Goal: Task Accomplishment & Management: Use online tool/utility

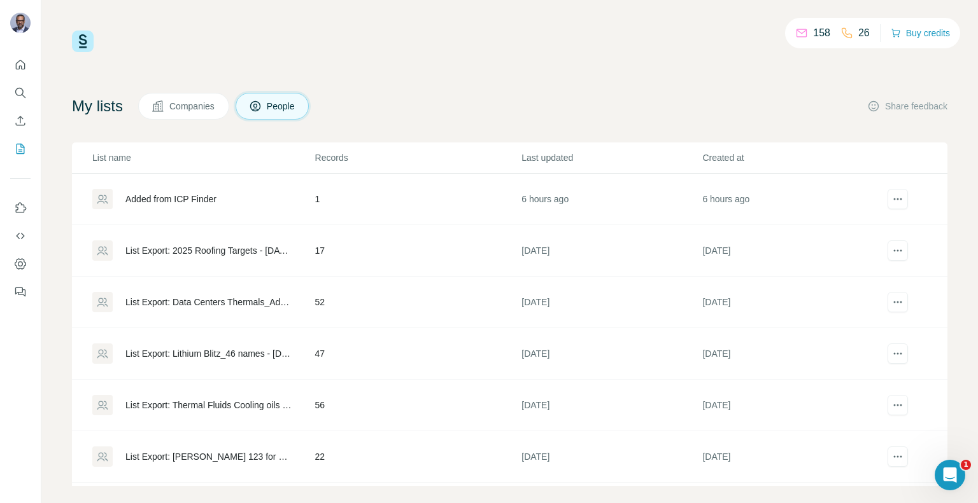
click at [813, 32] on p "158" at bounding box center [821, 32] width 17 height 15
click at [208, 106] on span "Companies" at bounding box center [192, 106] width 46 height 13
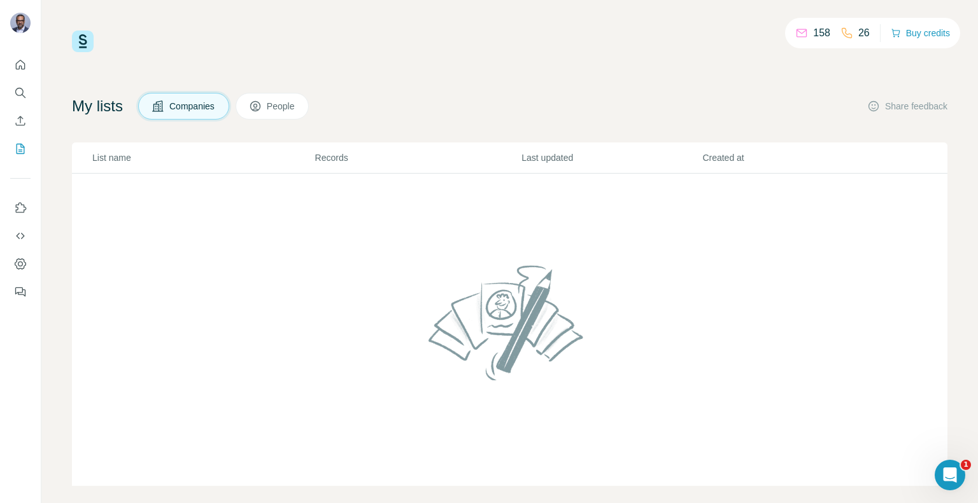
click at [293, 109] on span "People" at bounding box center [281, 106] width 29 height 13
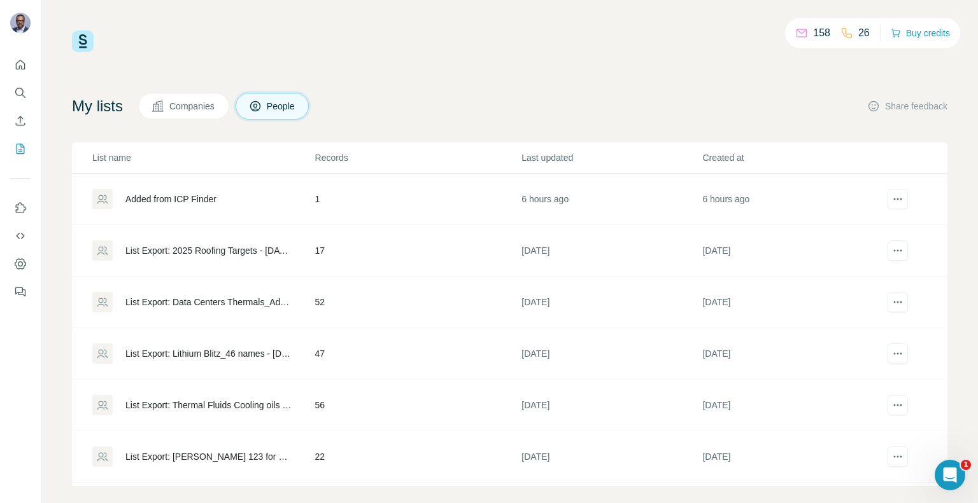
click at [186, 199] on div "Added from ICP Finder" at bounding box center [170, 199] width 91 height 13
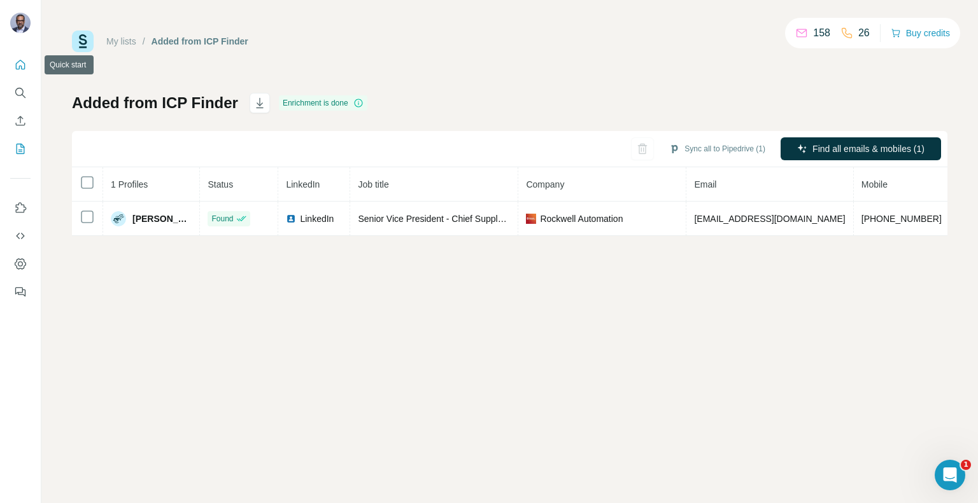
click at [25, 63] on icon "Quick start" at bounding box center [20, 65] width 13 height 13
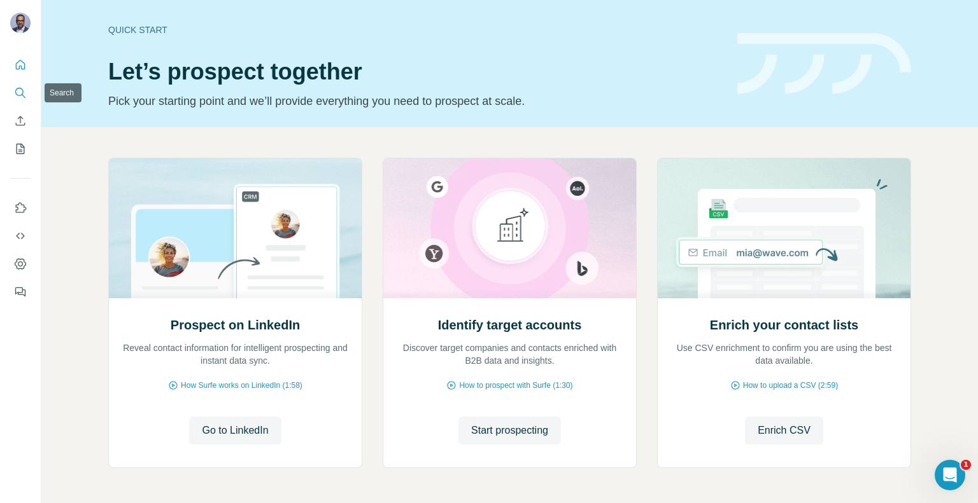
click at [25, 94] on icon "Search" at bounding box center [20, 93] width 13 height 13
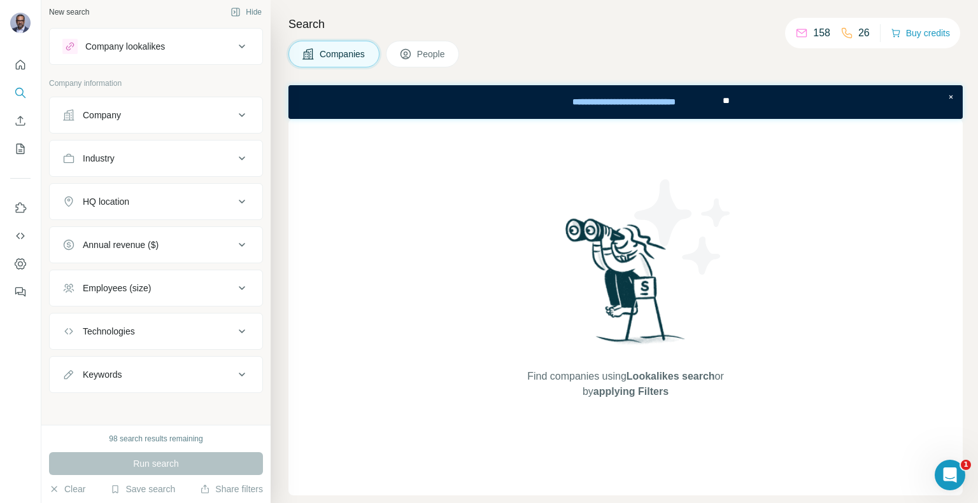
scroll to position [6, 0]
click at [163, 491] on button "Save search" at bounding box center [142, 489] width 65 height 13
drag, startPoint x: 600, startPoint y: 58, endPoint x: 379, endPoint y: 67, distance: 221.7
click at [600, 58] on div "Companies People" at bounding box center [625, 54] width 674 height 27
click at [400, 55] on button "People" at bounding box center [423, 54] width 74 height 27
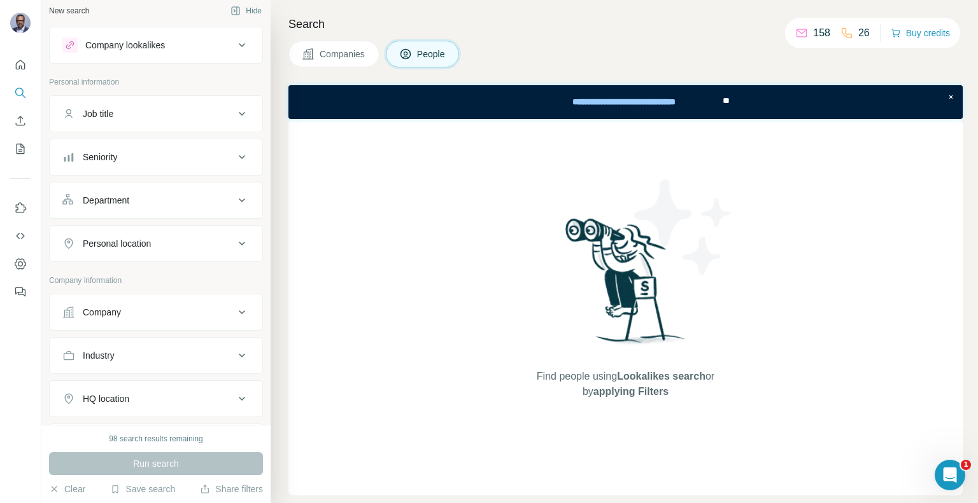
click at [428, 57] on span "People" at bounding box center [431, 54] width 29 height 13
click at [139, 494] on button "Save search" at bounding box center [142, 489] width 65 height 13
click at [85, 493] on button "Clear" at bounding box center [67, 489] width 36 height 13
click at [153, 496] on div "Save search" at bounding box center [142, 490] width 65 height 15
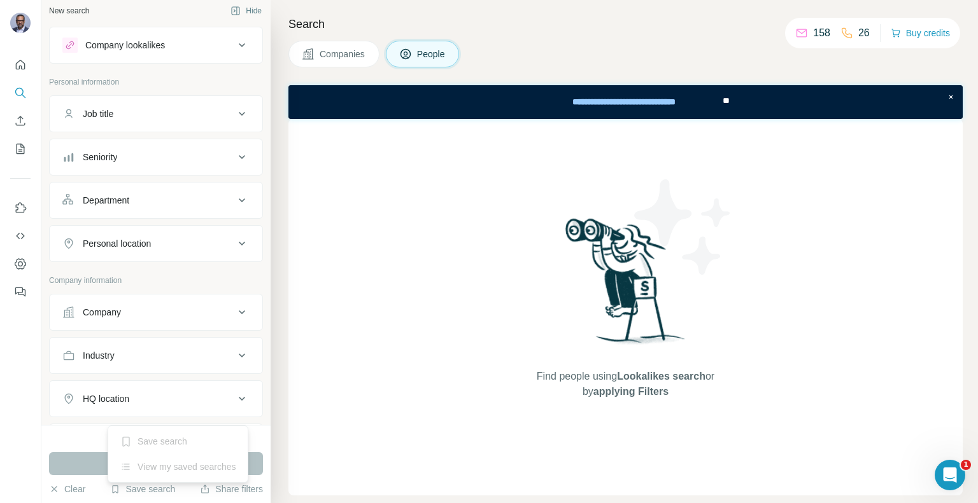
click at [290, 437] on div "Find people using Lookalikes search or by applying Filters" at bounding box center [625, 307] width 674 height 377
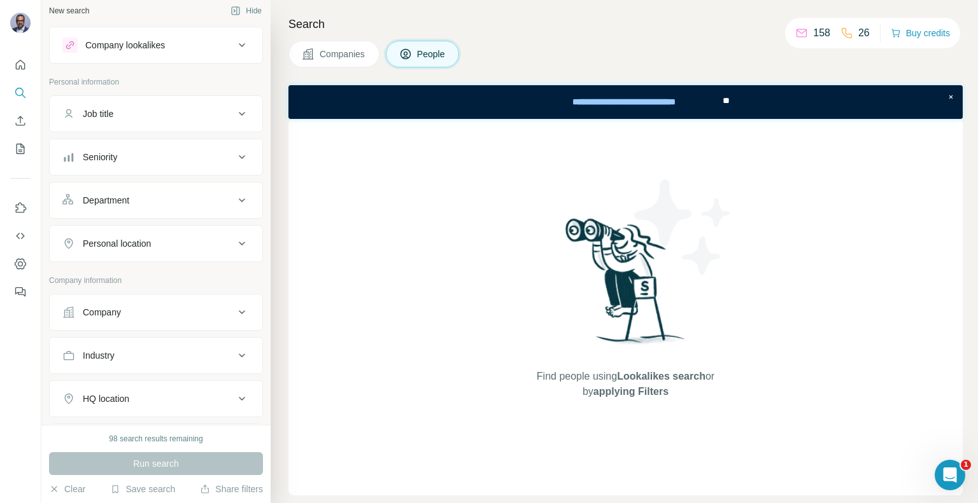
click at [270, 409] on div "Search Companies People Find people using Lookalikes search or by applying Filt…" at bounding box center [623, 251] width 707 height 503
click at [176, 442] on div "98 search results remaining" at bounding box center [156, 438] width 94 height 11
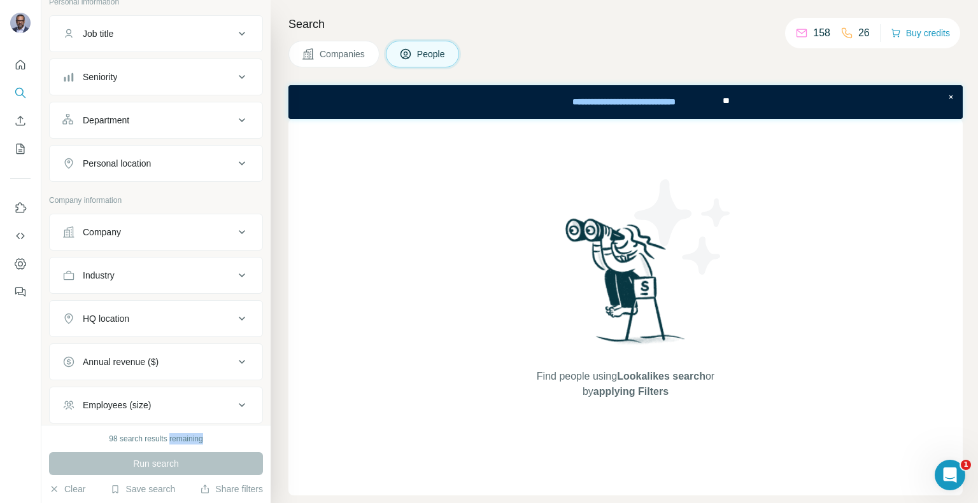
scroll to position [295, 0]
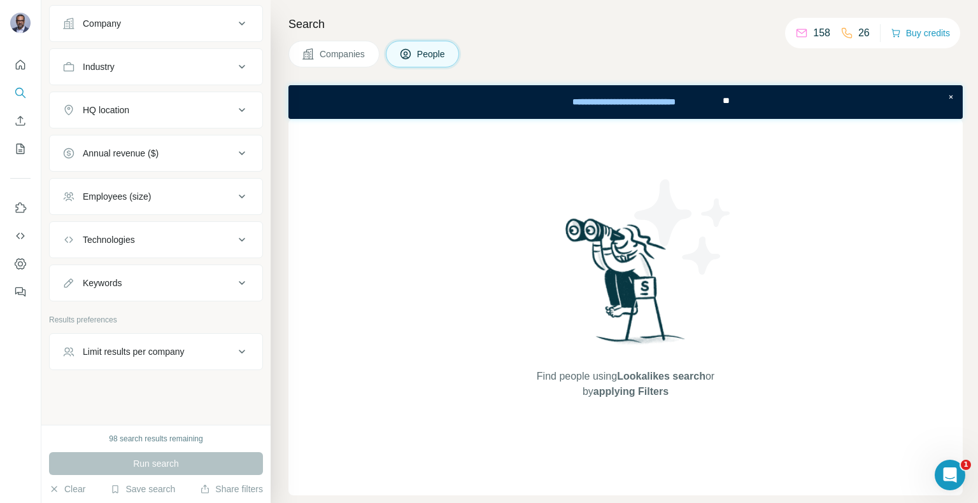
drag, startPoint x: 270, startPoint y: 368, endPoint x: 316, endPoint y: 202, distance: 172.5
click at [304, 208] on div "Search Companies People Find people using Lookalikes search or by applying Filt…" at bounding box center [623, 251] width 707 height 503
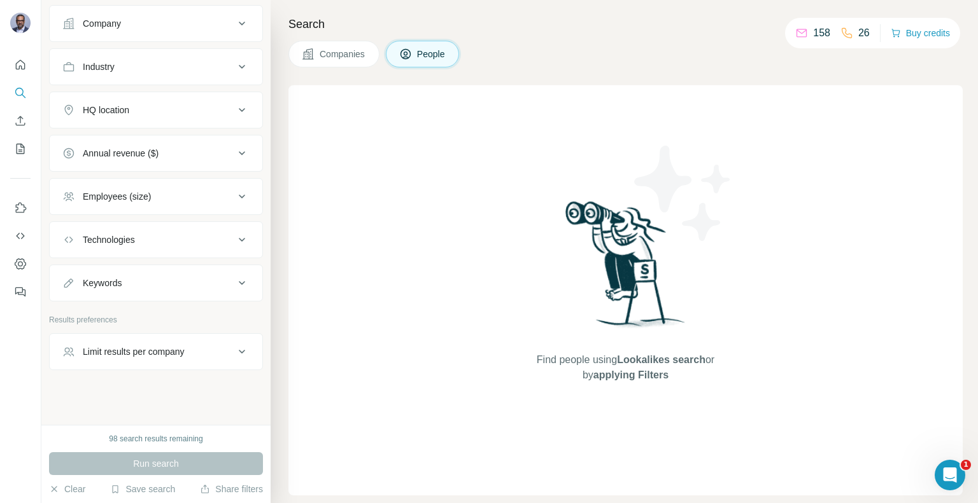
click at [861, 33] on p "26" at bounding box center [863, 32] width 11 height 15
click at [951, 476] on icon "Open Intercom Messenger" at bounding box center [948, 473] width 21 height 21
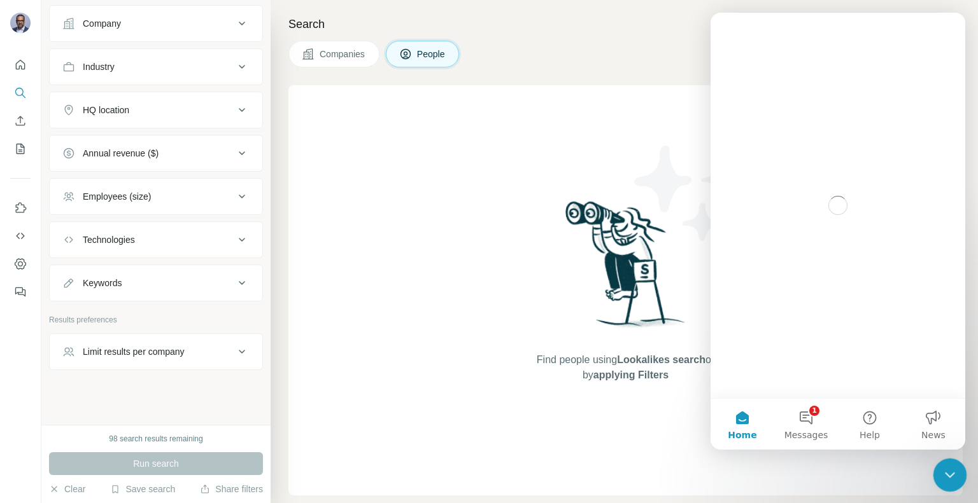
scroll to position [0, 0]
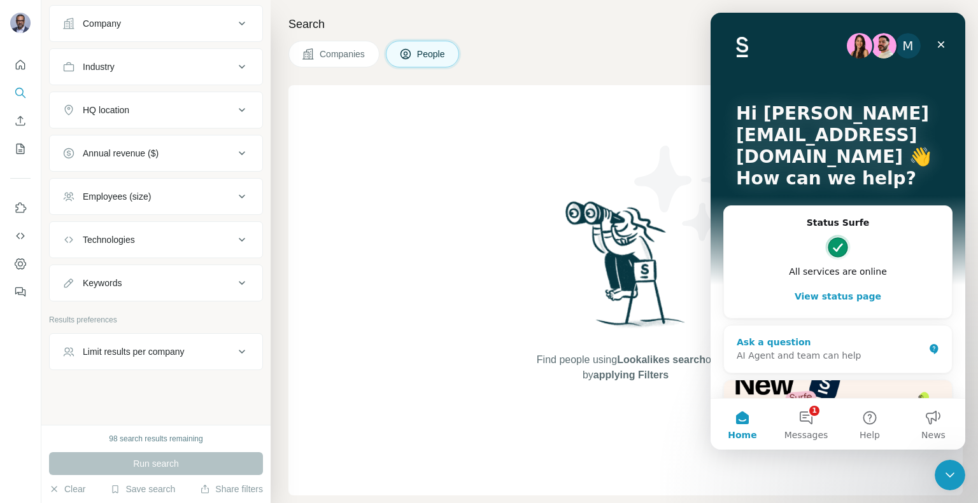
click at [839, 342] on div "Ask a question" at bounding box center [829, 342] width 187 height 13
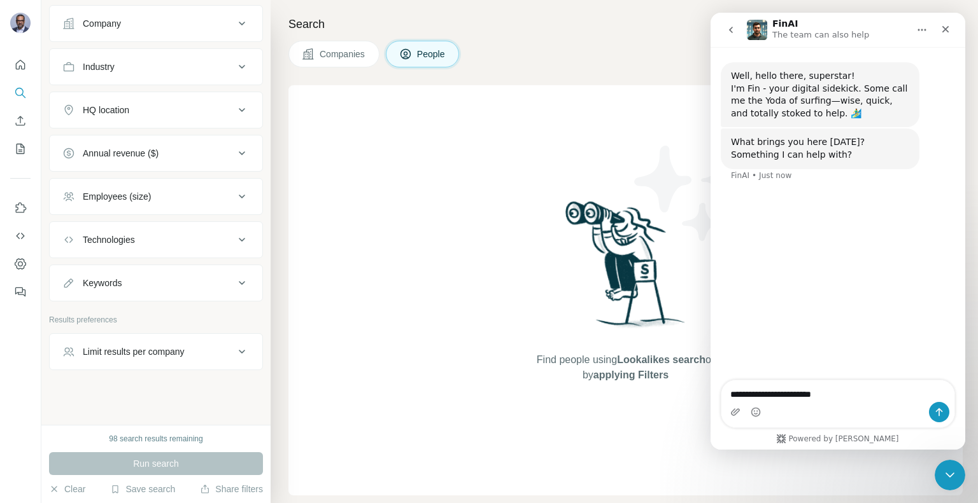
type textarea "**********"
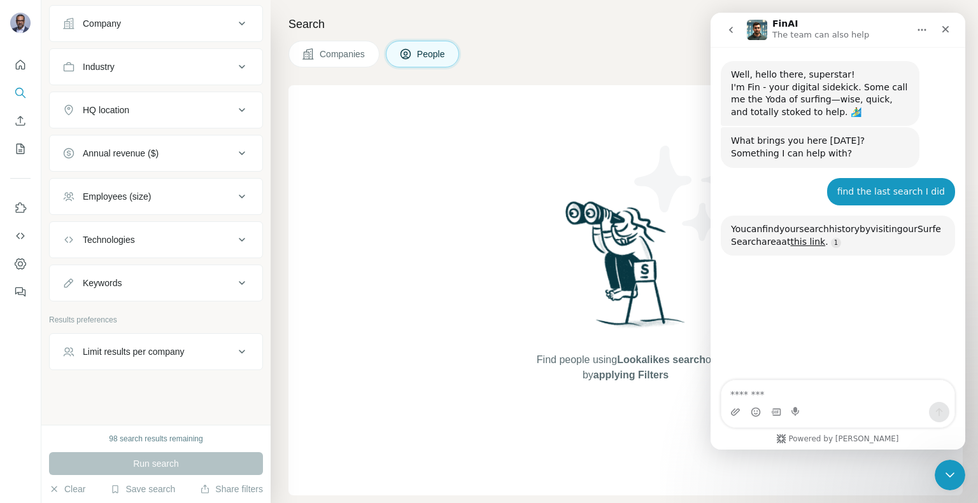
scroll to position [135, 0]
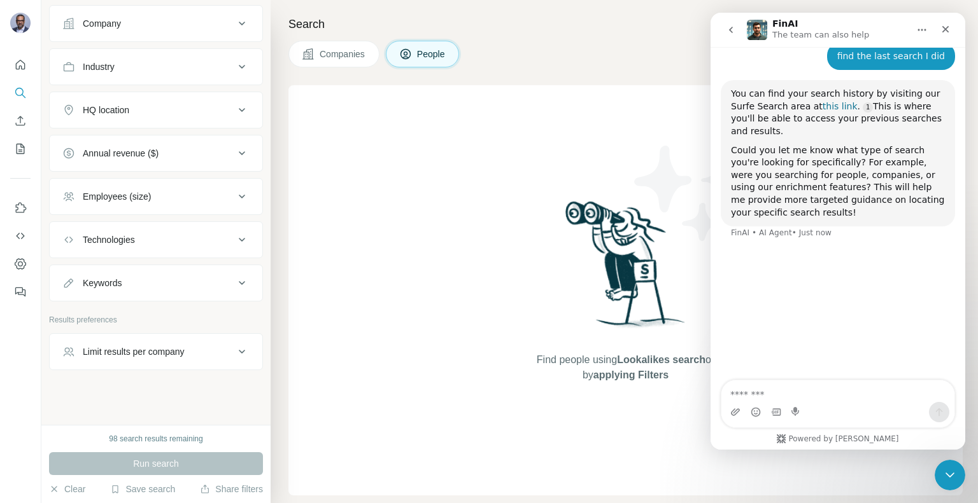
click at [822, 106] on link "this link" at bounding box center [839, 106] width 35 height 10
click at [950, 30] on icon "Close" at bounding box center [945, 29] width 10 height 10
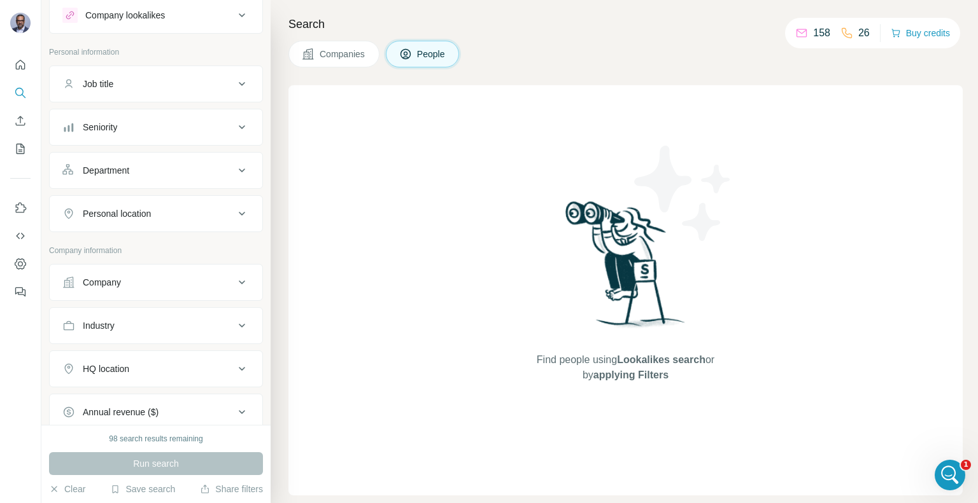
scroll to position [0, 0]
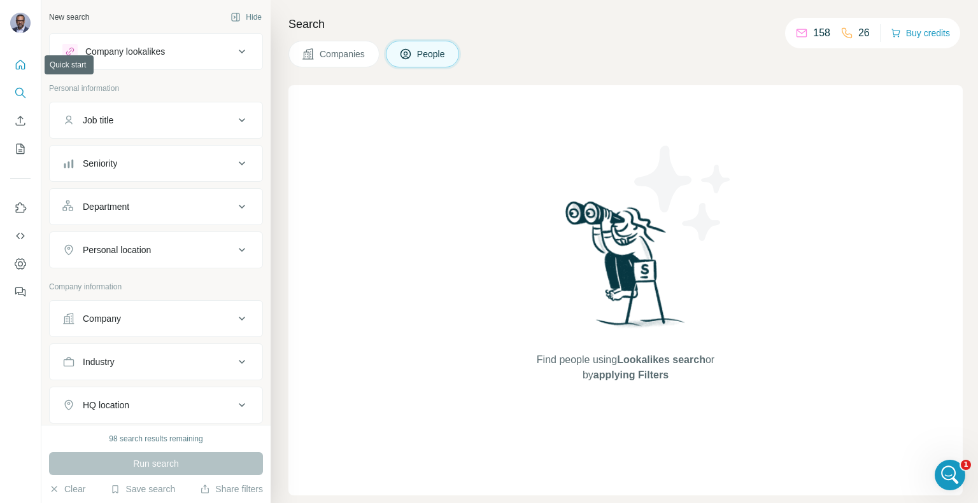
click at [25, 68] on icon "Quick start" at bounding box center [20, 65] width 13 height 13
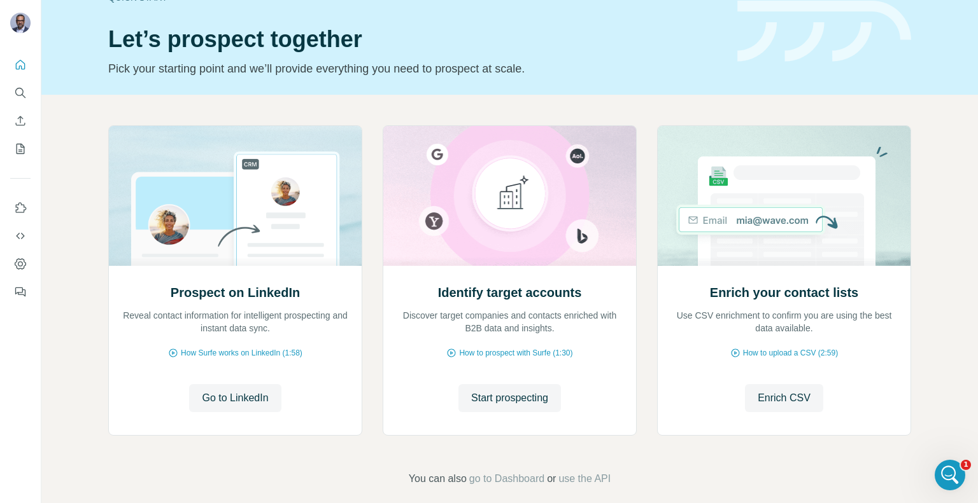
scroll to position [46, 0]
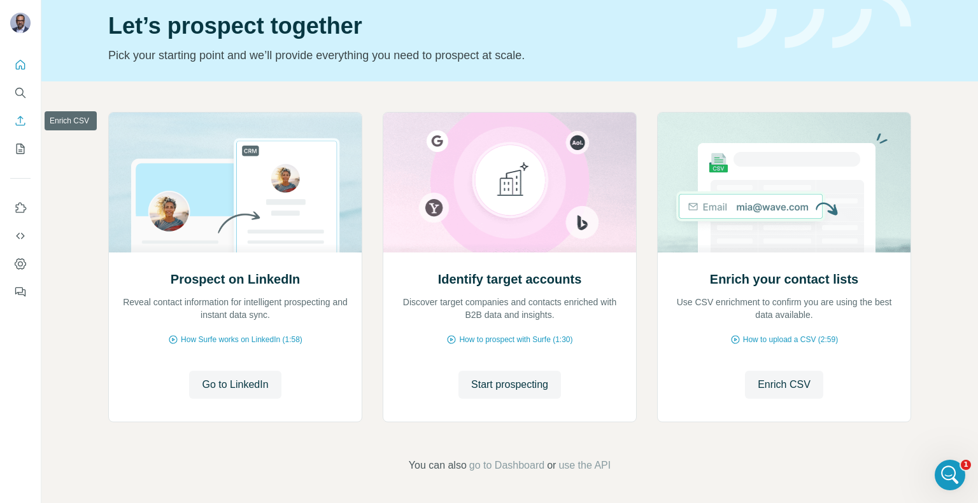
click at [18, 123] on icon "Enrich CSV" at bounding box center [20, 121] width 13 height 13
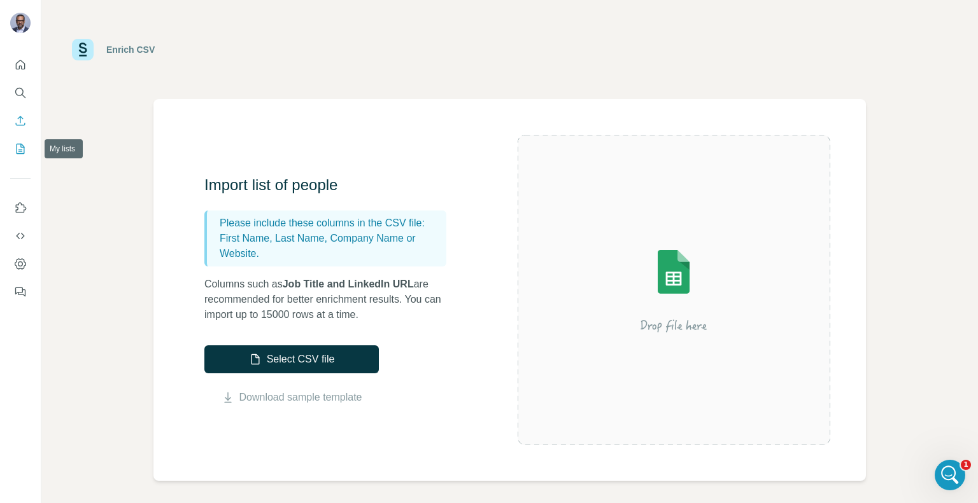
click at [23, 150] on icon "My lists" at bounding box center [20, 149] width 13 height 13
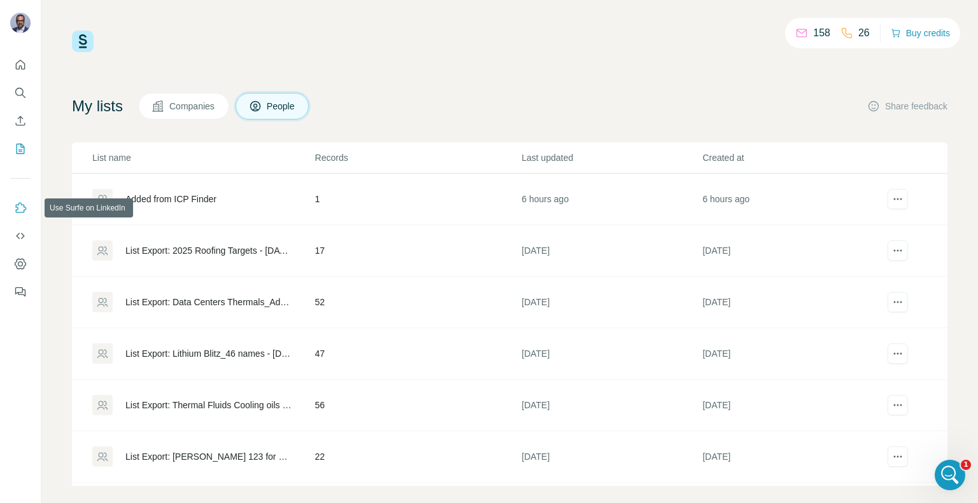
click at [22, 212] on icon "Use Surfe on LinkedIn" at bounding box center [21, 207] width 11 height 10
click at [30, 146] on div at bounding box center [20, 175] width 41 height 258
click at [17, 152] on icon "My lists" at bounding box center [21, 149] width 8 height 10
click at [174, 200] on div "Added from ICP Finder" at bounding box center [170, 199] width 91 height 13
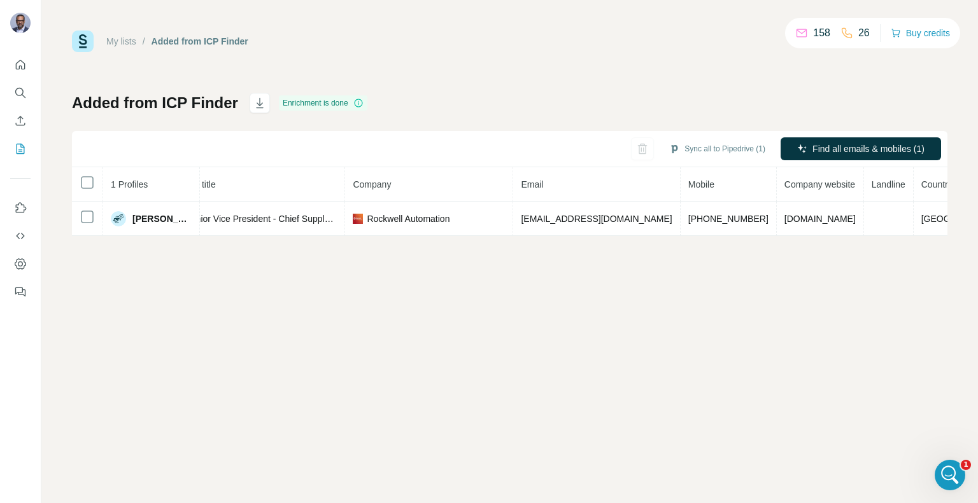
scroll to position [0, 219]
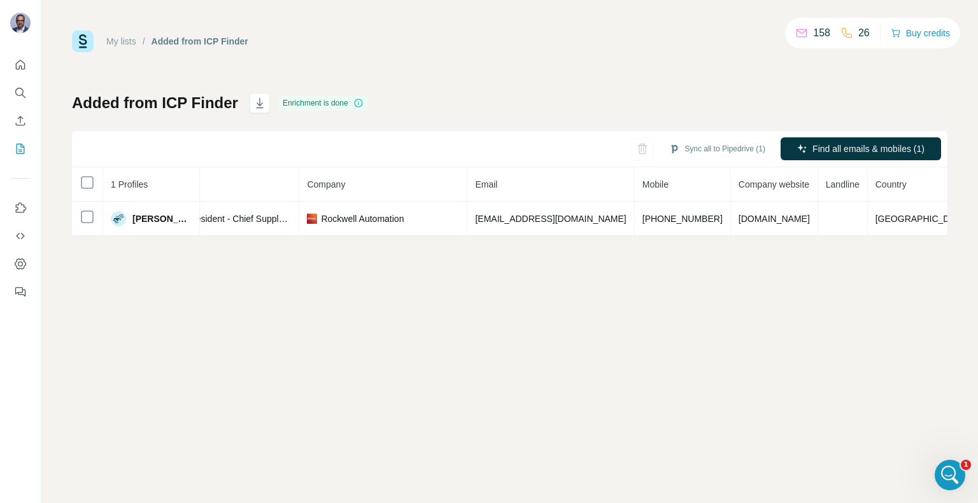
drag, startPoint x: 859, startPoint y: 186, endPoint x: 910, endPoint y: 284, distance: 110.2
click at [915, 290] on div "My lists / Added from ICP Finder 158 26 Buy credits Added from ICP Finder Enric…" at bounding box center [509, 251] width 936 height 503
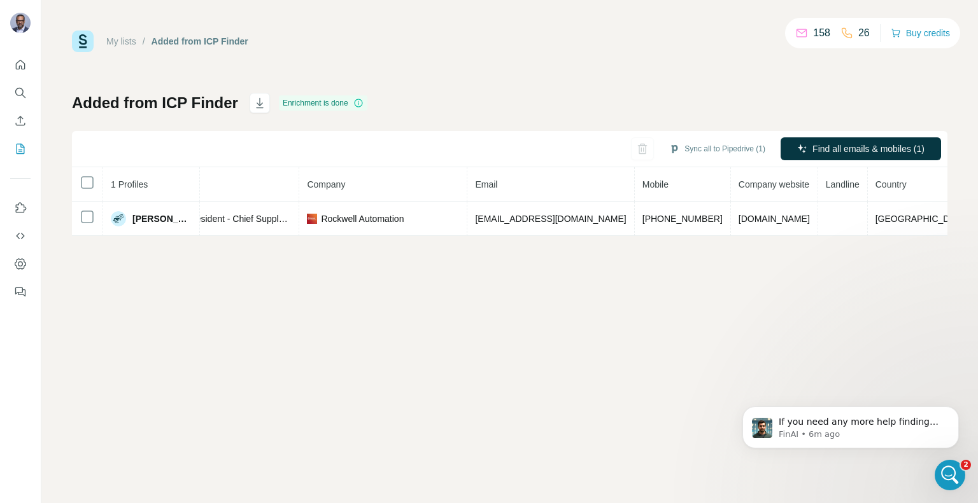
scroll to position [75, 0]
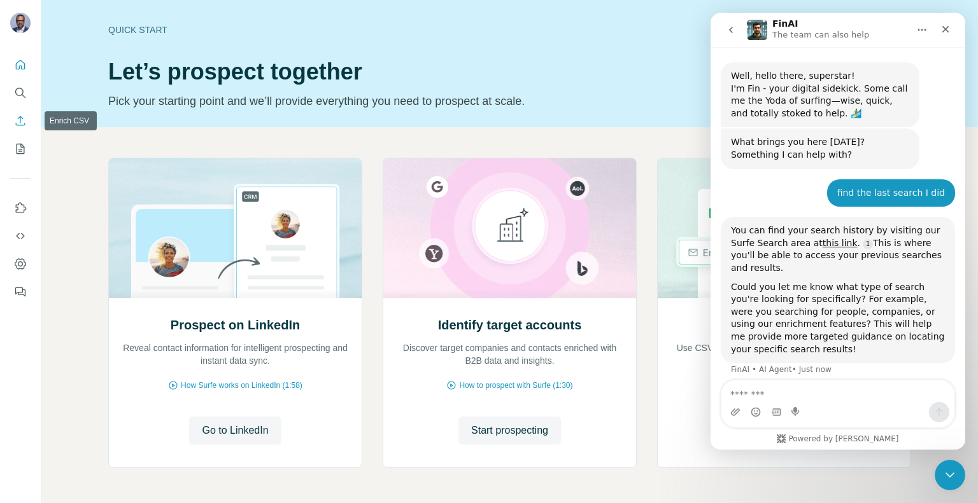
click at [27, 120] on button "Enrich CSV" at bounding box center [20, 120] width 20 height 23
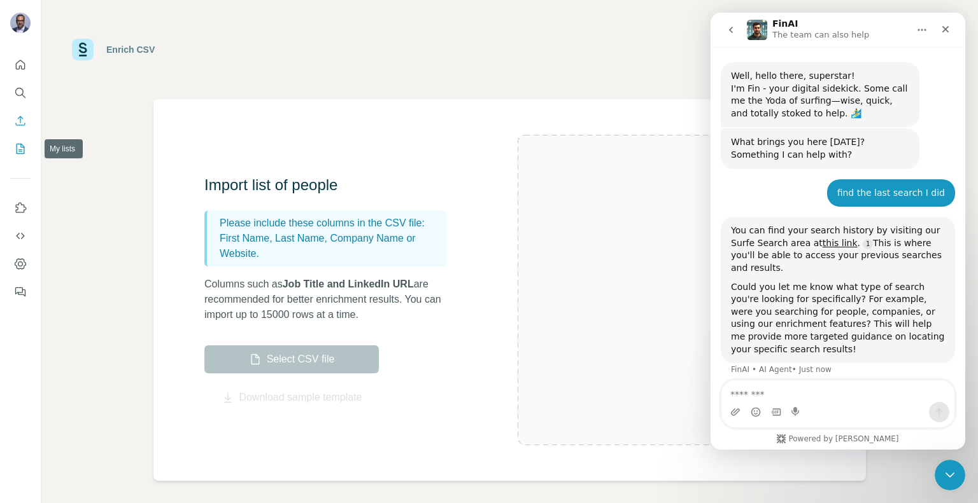
click at [18, 147] on icon "My lists" at bounding box center [20, 149] width 13 height 13
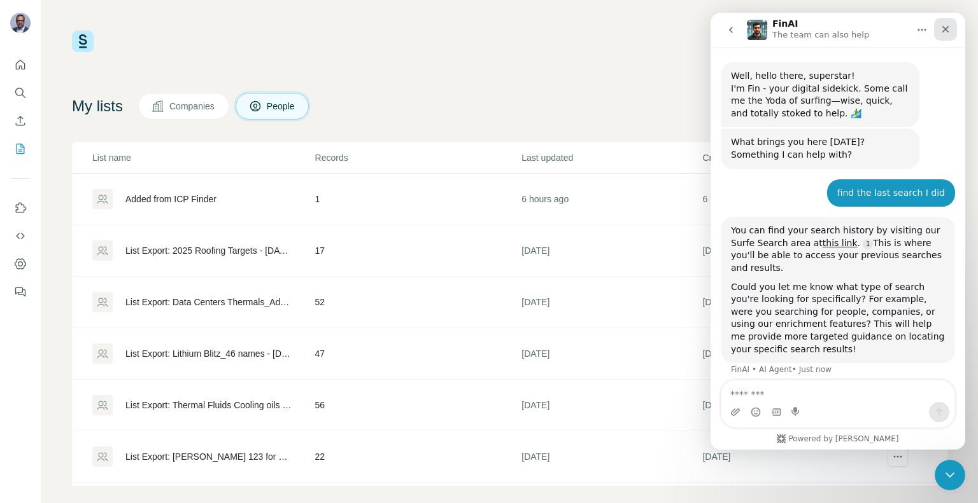
click at [945, 31] on icon "Close" at bounding box center [945, 29] width 10 height 10
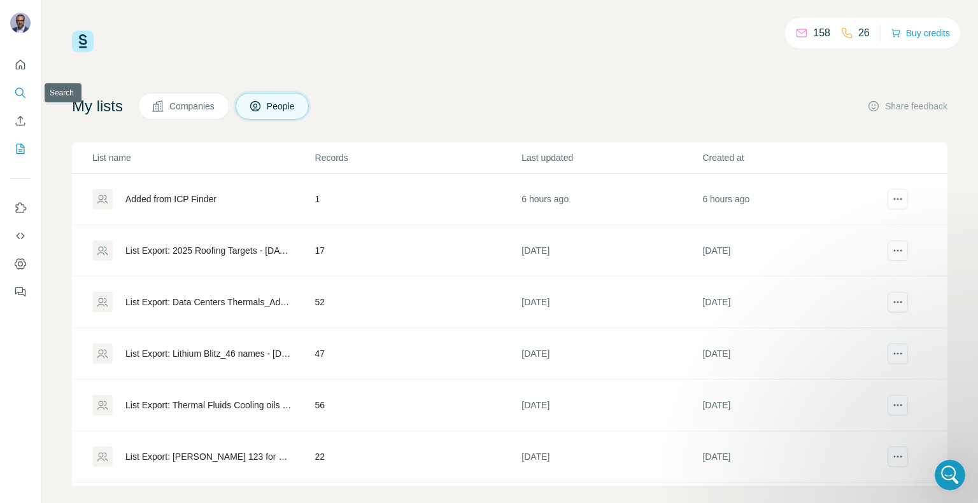
click at [23, 92] on icon "Search" at bounding box center [19, 92] width 8 height 8
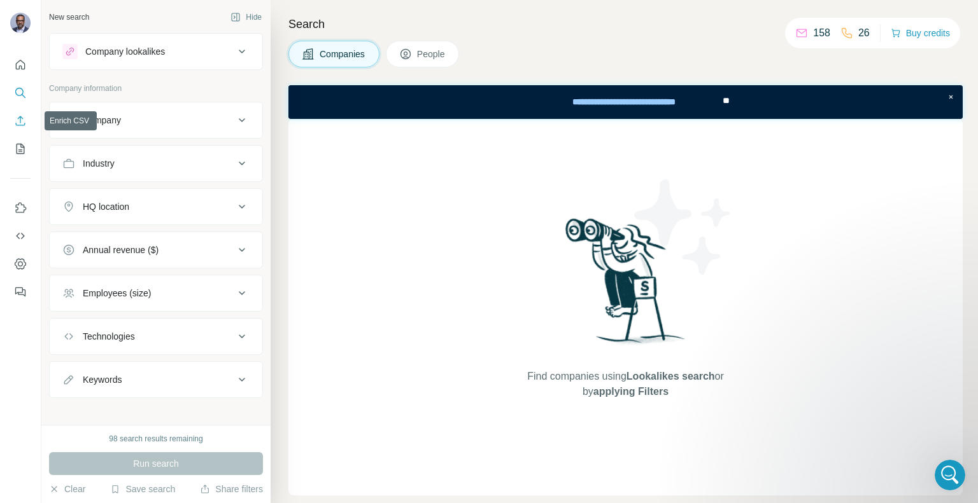
click at [16, 121] on icon "Enrich CSV" at bounding box center [20, 121] width 13 height 13
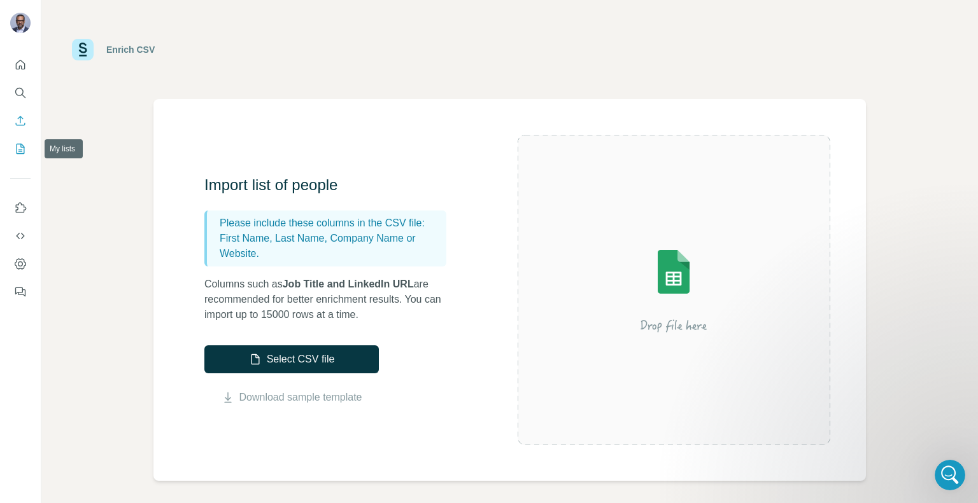
click at [22, 149] on icon "My lists" at bounding box center [20, 149] width 13 height 13
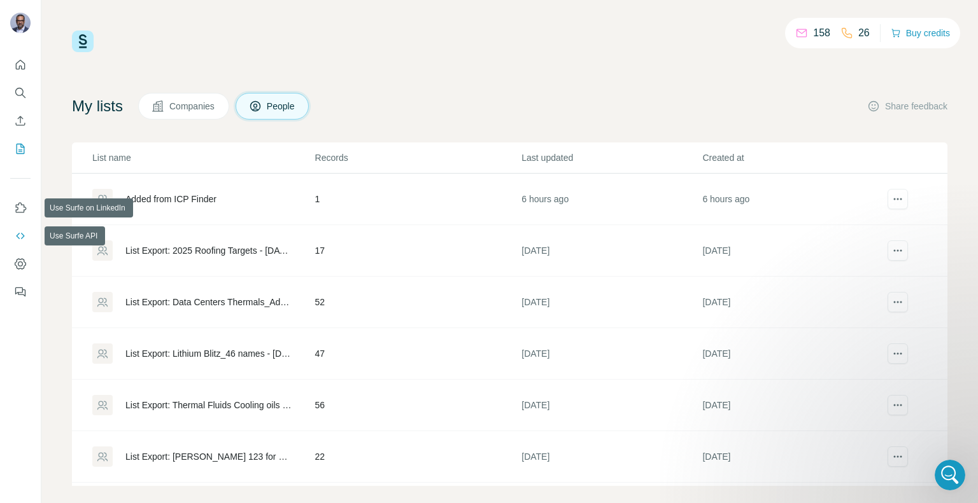
click at [15, 227] on button "Use Surfe API" at bounding box center [20, 236] width 20 height 23
click at [15, 76] on button "Quick start" at bounding box center [20, 64] width 20 height 23
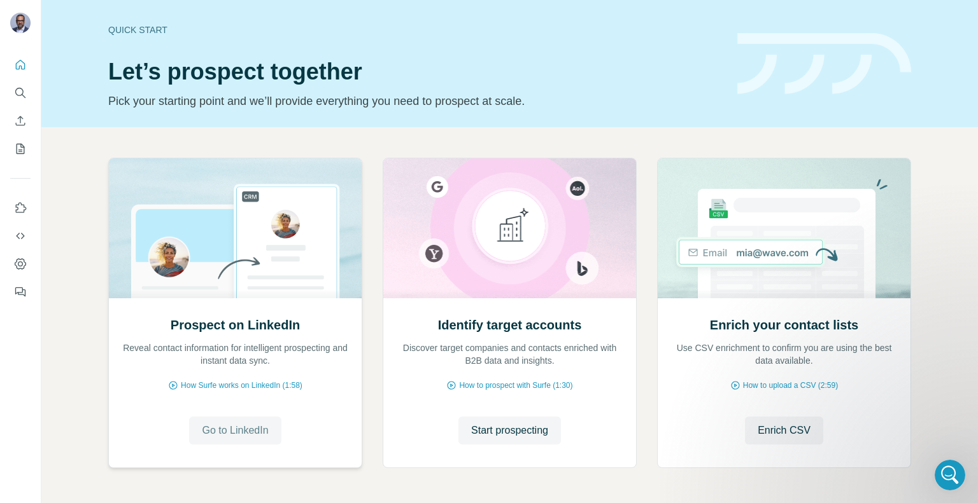
click at [246, 432] on span "Go to LinkedIn" at bounding box center [235, 430] width 66 height 15
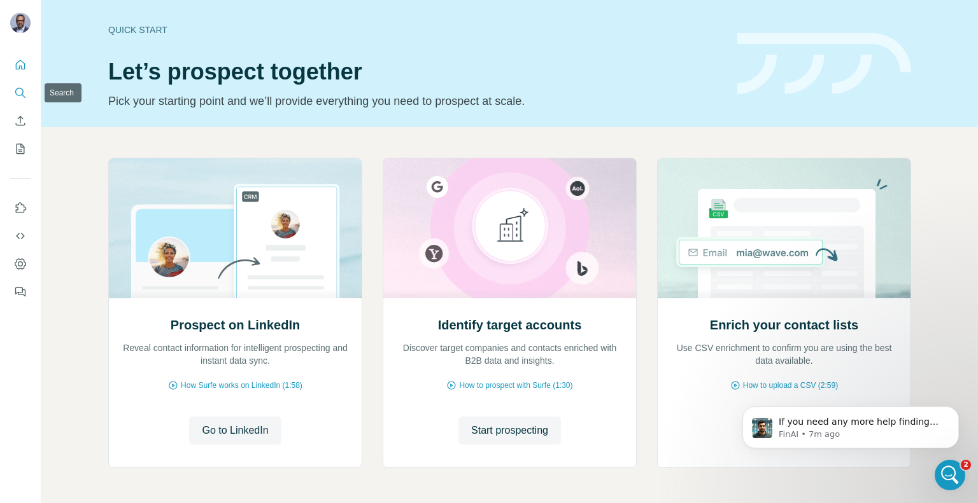
click at [23, 95] on icon "Search" at bounding box center [24, 96] width 4 height 4
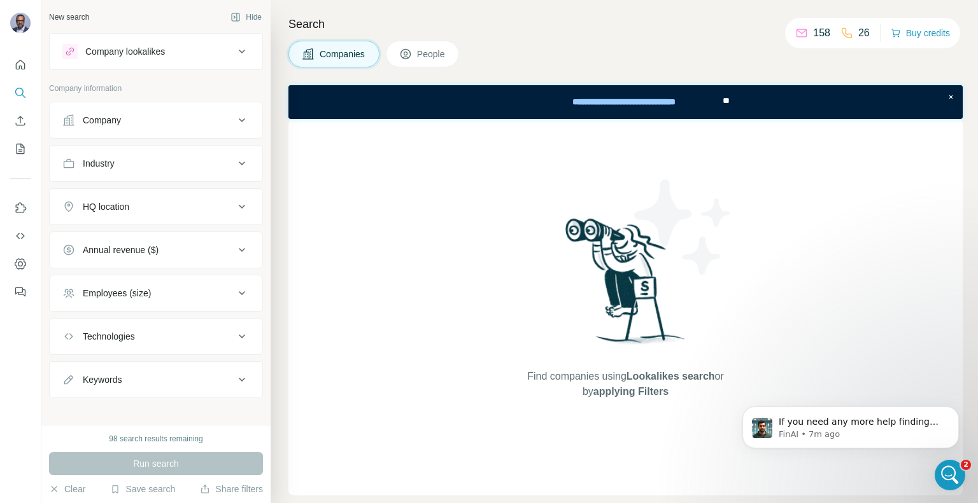
click at [146, 129] on button "Company" at bounding box center [156, 120] width 213 height 31
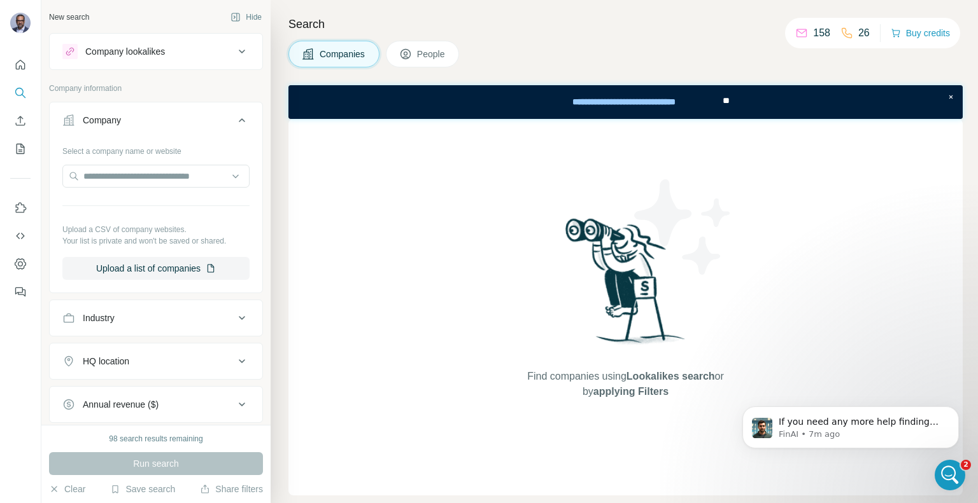
click at [137, 190] on div "Select a company name or website Upload a CSV of company websites. Your list is…" at bounding box center [155, 210] width 187 height 139
click at [138, 183] on input "text" at bounding box center [155, 176] width 187 height 23
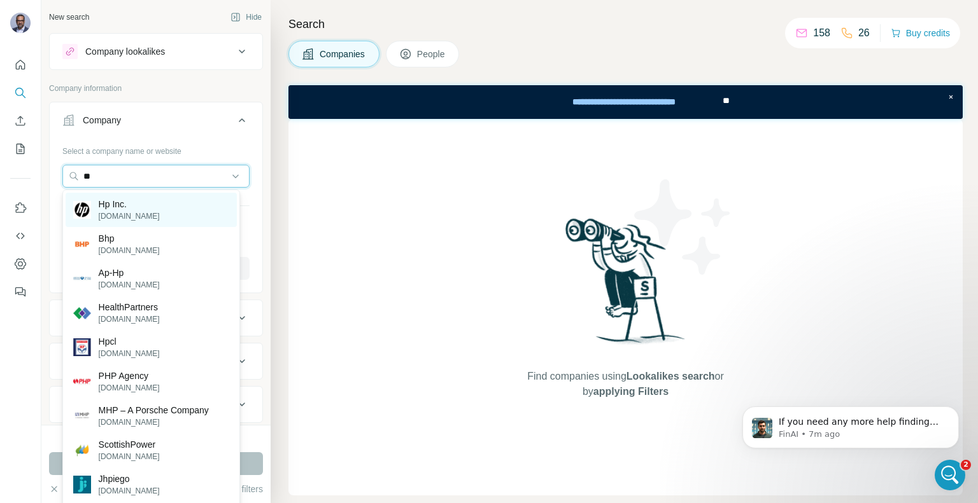
type input "**"
click at [117, 206] on p "Hp Inc." at bounding box center [129, 204] width 61 height 13
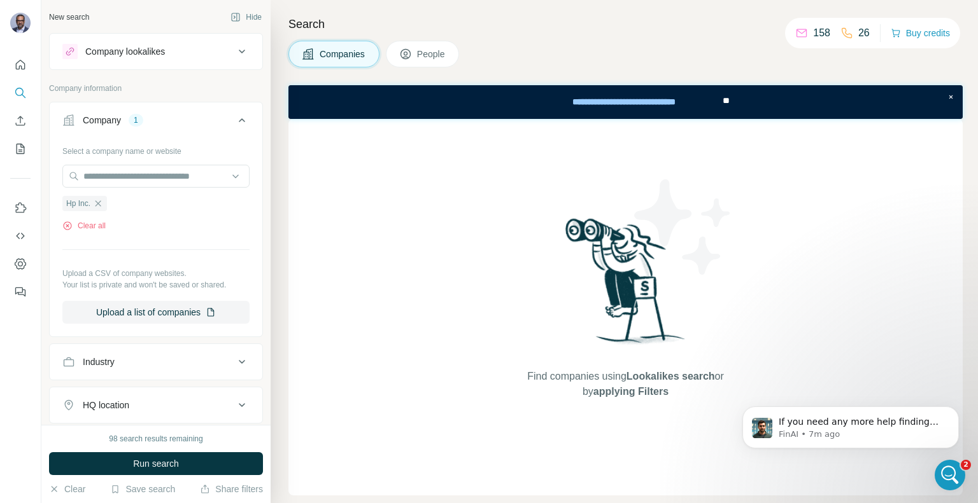
click at [234, 116] on icon at bounding box center [241, 120] width 15 height 15
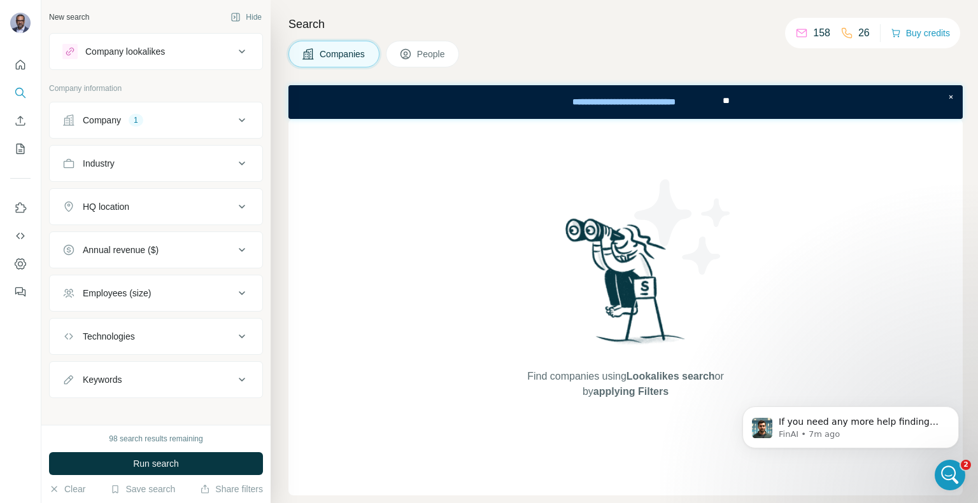
click at [195, 381] on div "Keywords" at bounding box center [148, 380] width 172 height 13
click at [130, 414] on input "text" at bounding box center [143, 411] width 162 height 23
click at [432, 53] on span "People" at bounding box center [431, 54] width 29 height 13
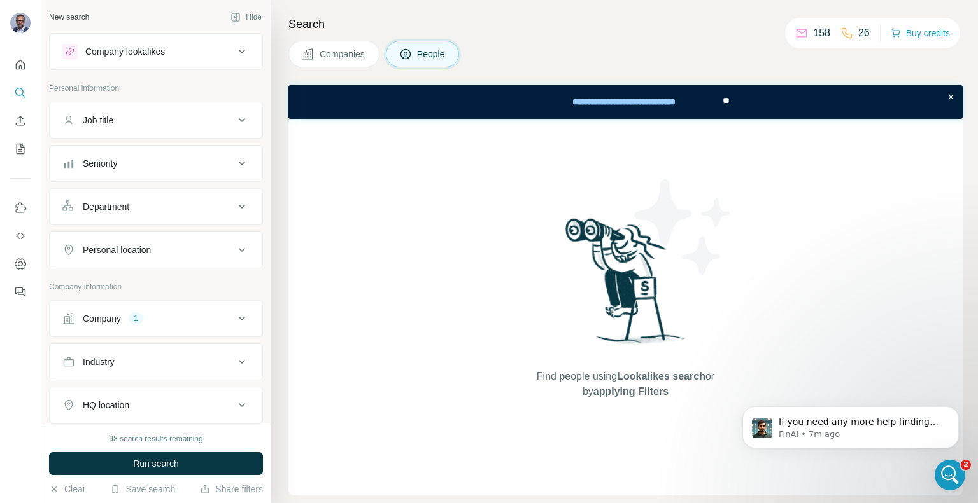
click at [153, 127] on button "Job title" at bounding box center [156, 120] width 213 height 31
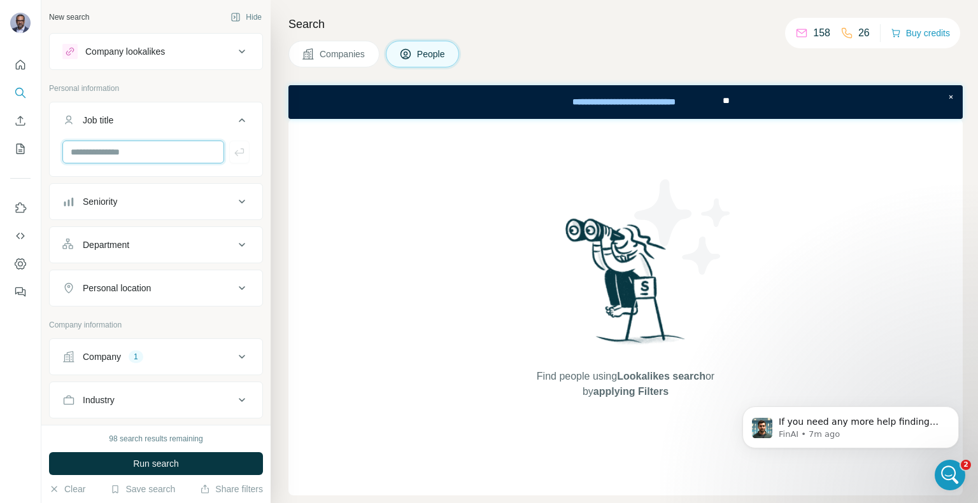
click at [140, 157] on input "text" at bounding box center [143, 152] width 162 height 23
paste input "**********"
drag, startPoint x: 144, startPoint y: 150, endPoint x: -313, endPoint y: 188, distance: 459.2
click at [0, 188] on html "**********" at bounding box center [489, 299] width 978 height 599
click at [125, 141] on input "**********" at bounding box center [138, 152] width 152 height 23
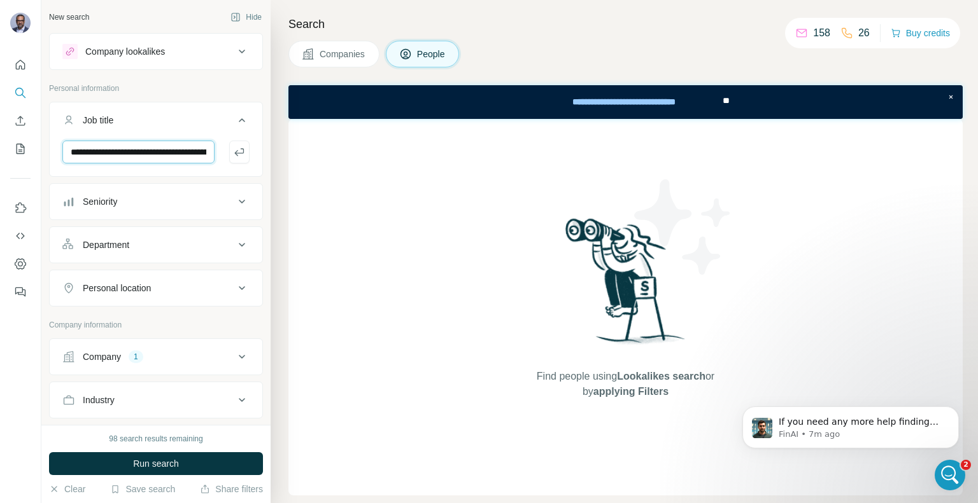
drag, startPoint x: 113, startPoint y: 150, endPoint x: 18, endPoint y: 160, distance: 95.3
click at [10, 162] on div "**********" at bounding box center [489, 251] width 978 height 503
type input "**********"
click at [179, 362] on div "Company 1" at bounding box center [148, 357] width 172 height 13
click at [209, 359] on div "Company 1" at bounding box center [148, 357] width 172 height 13
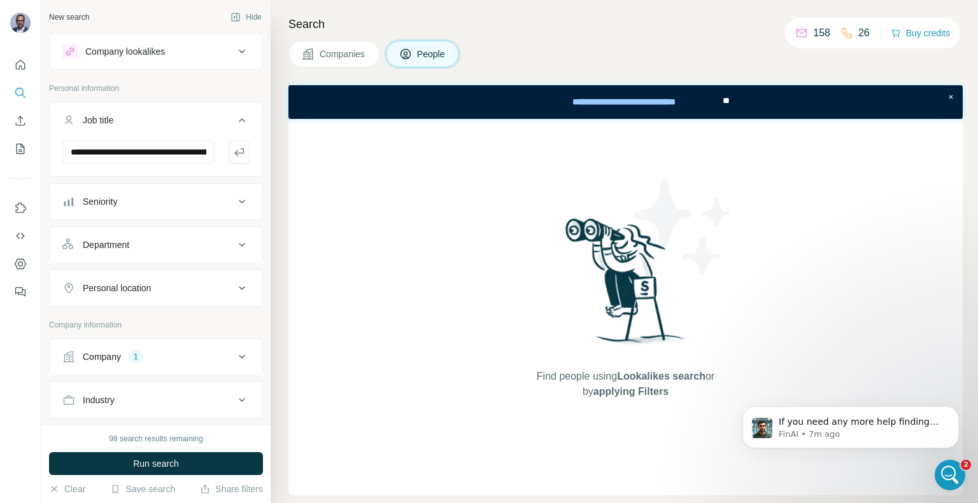
click at [235, 354] on icon at bounding box center [241, 356] width 15 height 15
click at [234, 351] on icon at bounding box center [241, 356] width 15 height 15
click at [180, 470] on button "Run search" at bounding box center [156, 464] width 214 height 23
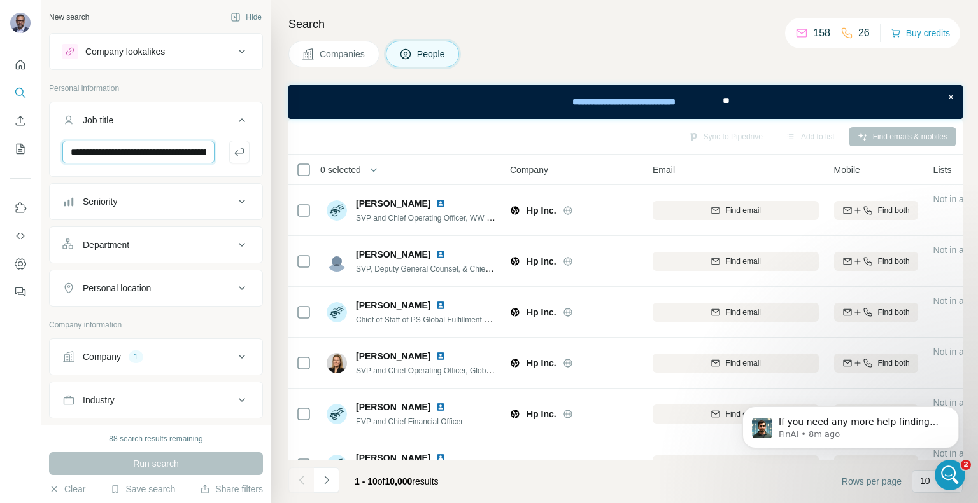
drag, startPoint x: 158, startPoint y: 155, endPoint x: -5, endPoint y: 176, distance: 164.3
click at [0, 176] on html "**********" at bounding box center [489, 299] width 978 height 599
click at [234, 120] on icon at bounding box center [241, 120] width 15 height 15
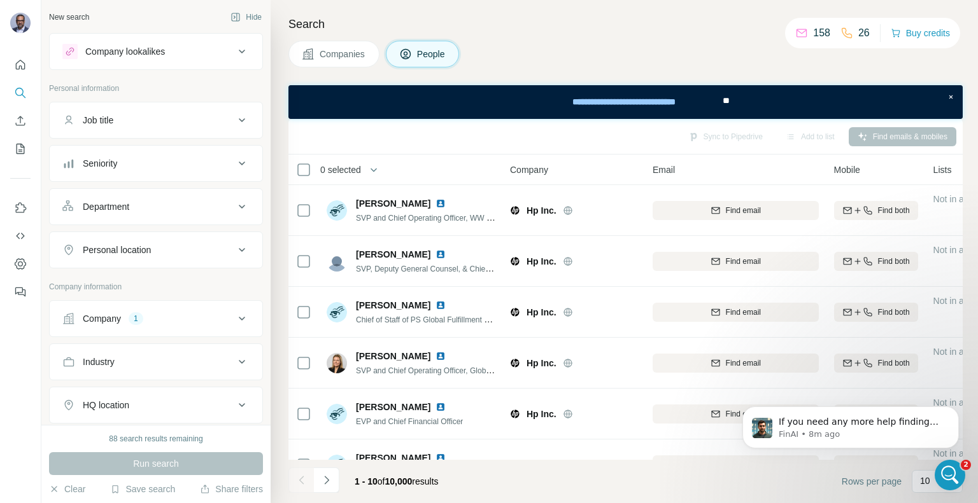
click at [348, 58] on span "Companies" at bounding box center [343, 54] width 46 height 13
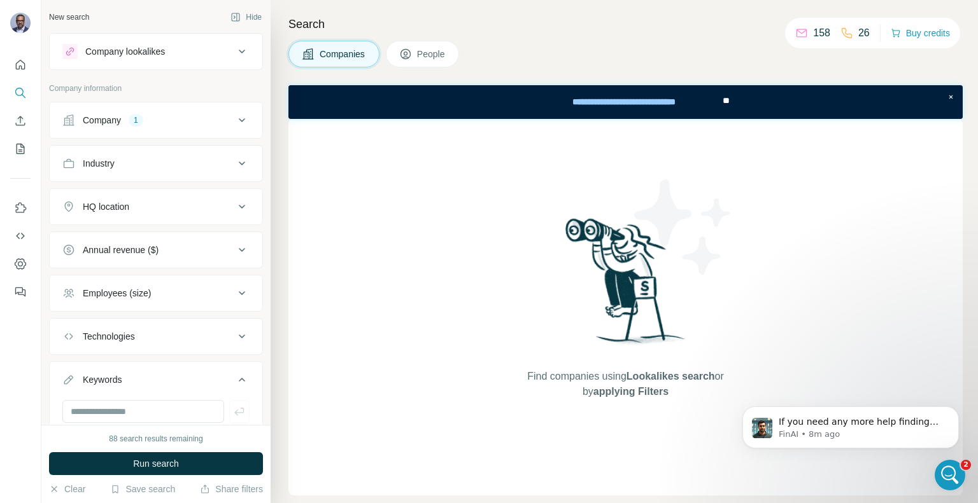
click at [234, 123] on icon at bounding box center [241, 120] width 15 height 15
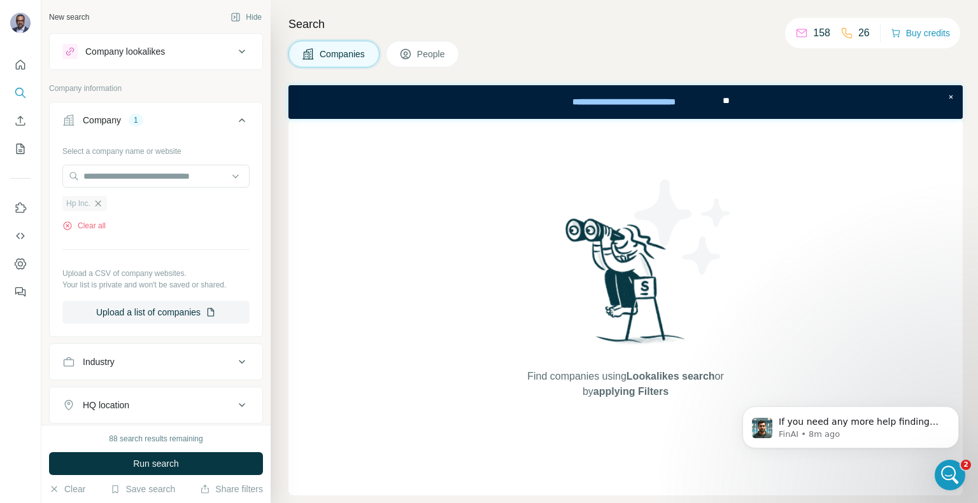
click at [97, 200] on icon "button" at bounding box center [98, 204] width 10 height 10
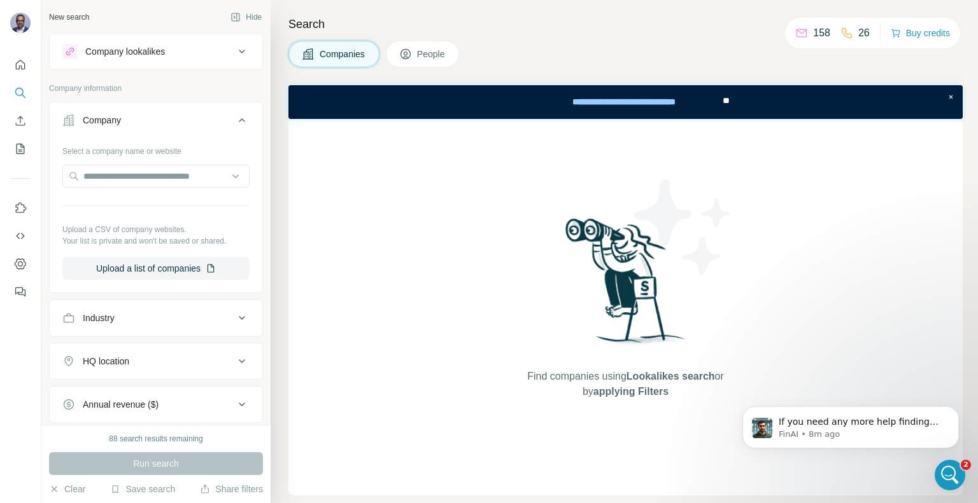
click at [439, 59] on span "People" at bounding box center [431, 54] width 29 height 13
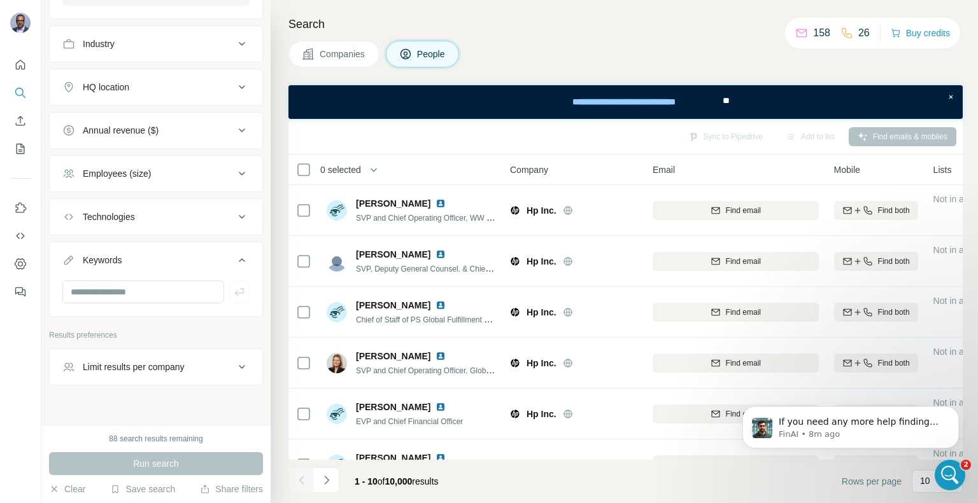
scroll to position [488, 0]
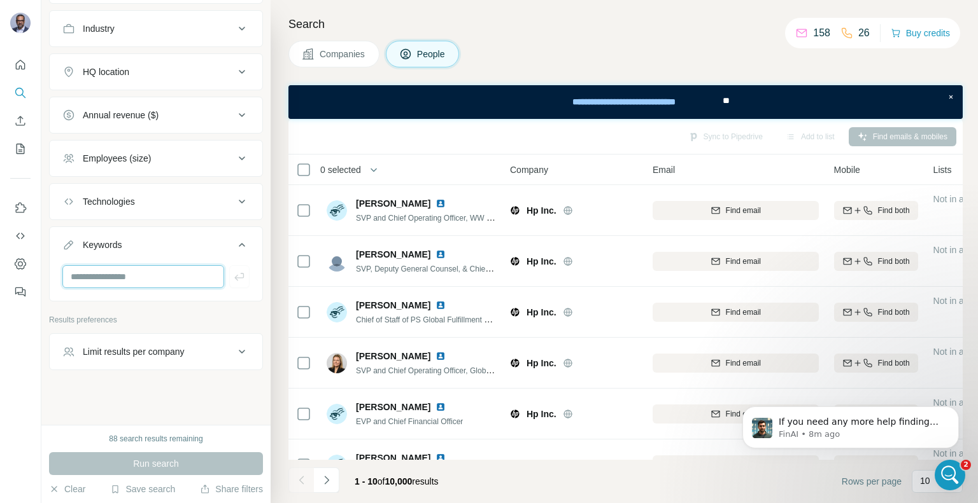
click at [178, 270] on input "text" at bounding box center [143, 276] width 162 height 23
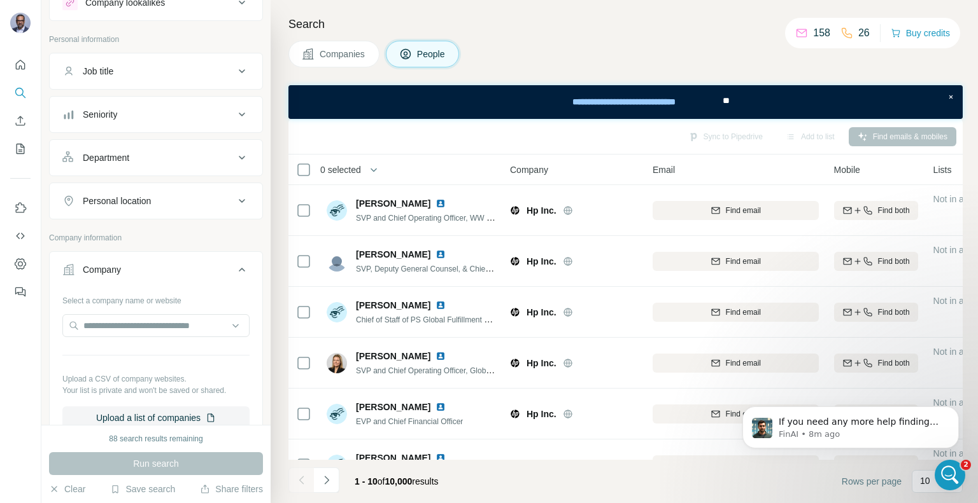
scroll to position [0, 0]
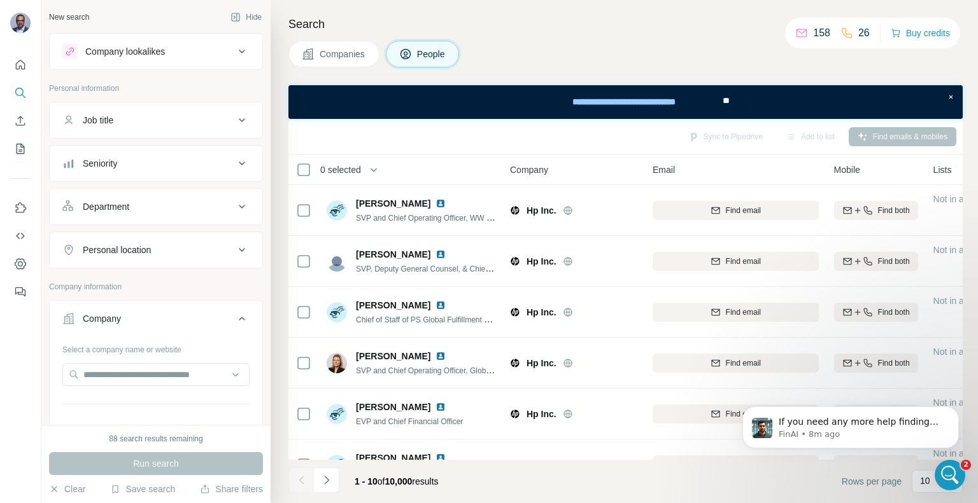
click at [237, 314] on icon at bounding box center [241, 318] width 15 height 15
click at [239, 118] on icon at bounding box center [242, 120] width 6 height 4
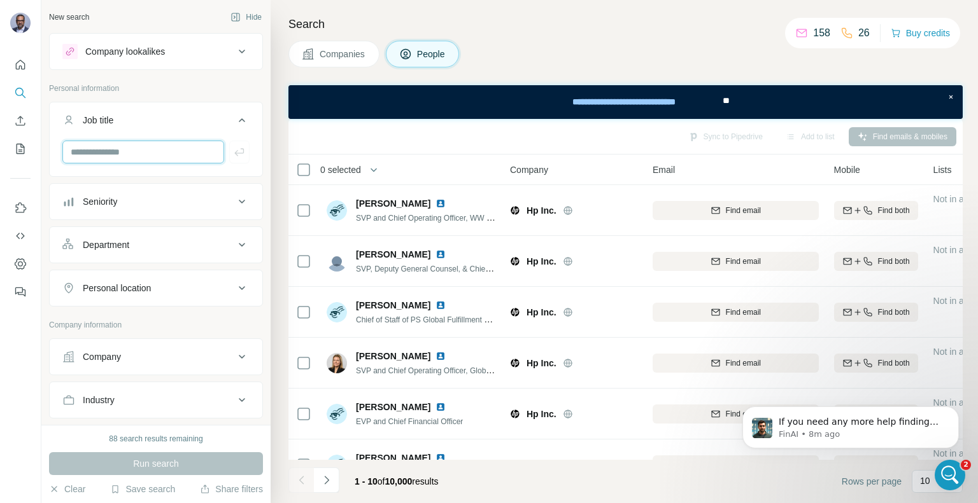
click at [172, 151] on input "text" at bounding box center [143, 152] width 162 height 23
paste input "**********"
drag, startPoint x: 143, startPoint y: 149, endPoint x: -4, endPoint y: 162, distance: 147.6
click at [0, 162] on html "**********" at bounding box center [489, 299] width 978 height 599
type input "**********"
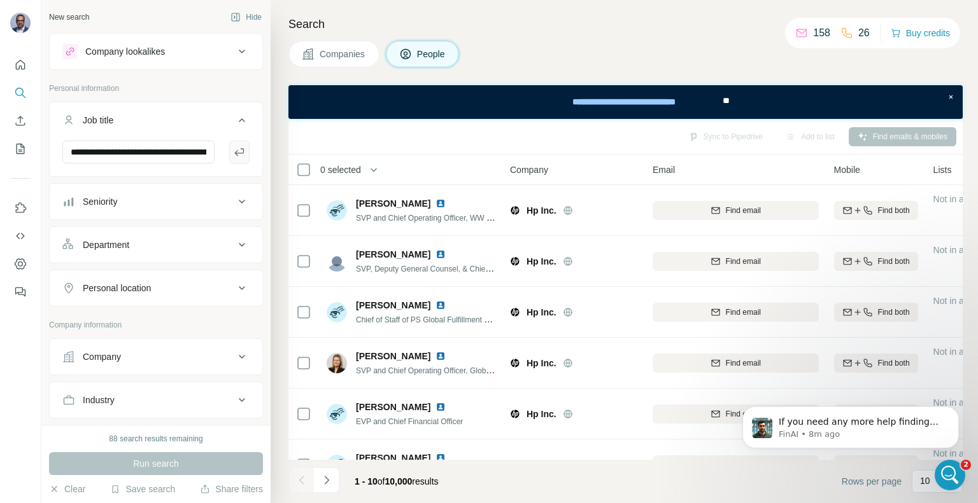
click at [233, 150] on icon "button" at bounding box center [239, 152] width 13 height 13
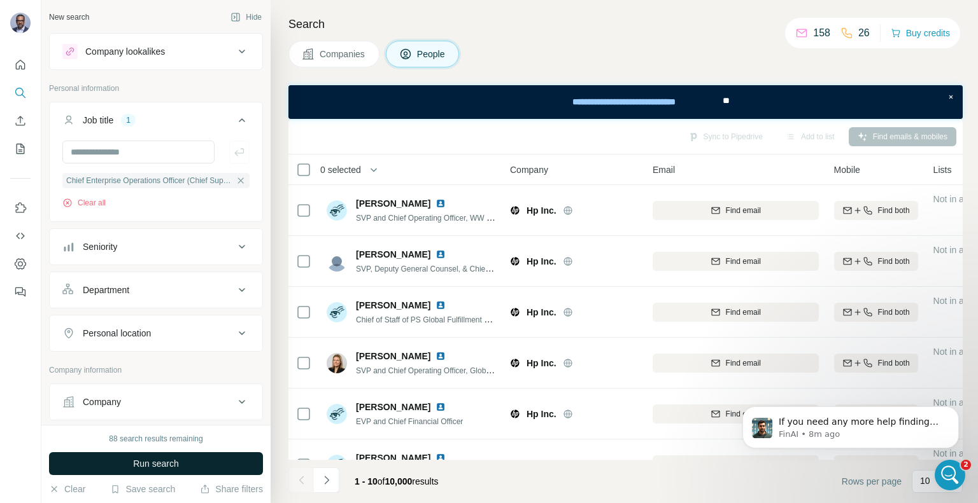
click at [207, 468] on button "Run search" at bounding box center [156, 464] width 214 height 23
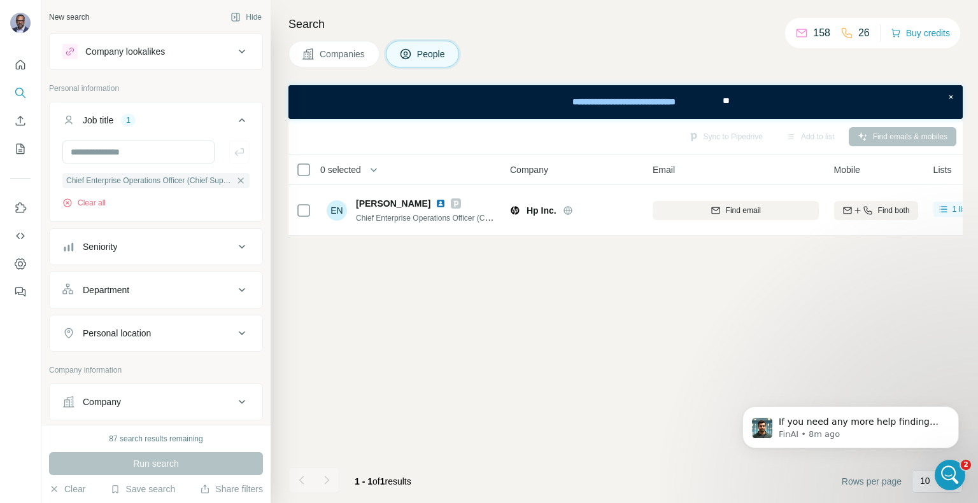
drag, startPoint x: 810, startPoint y: 242, endPoint x: 820, endPoint y: 237, distance: 11.4
click at [810, 242] on div "Sync to Pipedrive Add to list Find emails & mobiles 0 selected People Company E…" at bounding box center [625, 311] width 674 height 384
click at [813, 136] on button "Add to list (1)" at bounding box center [793, 136] width 78 height 19
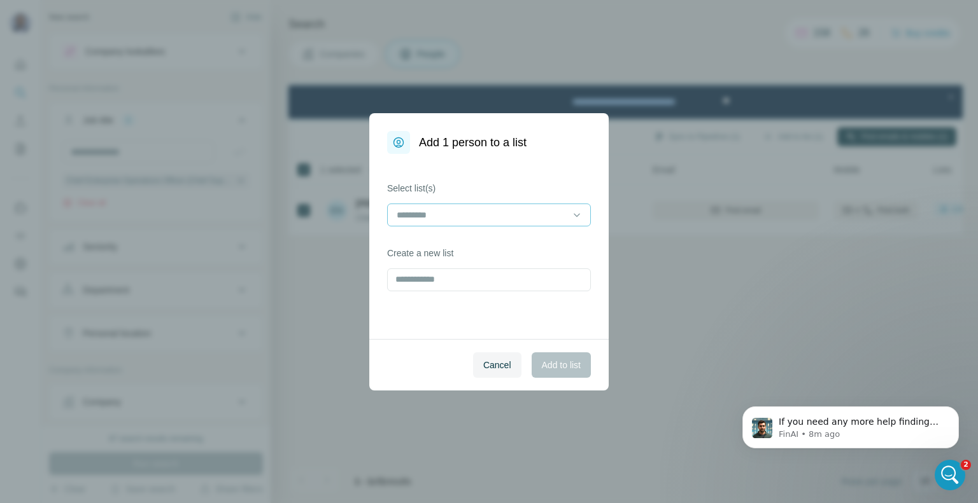
click at [498, 206] on div at bounding box center [481, 215] width 172 height 22
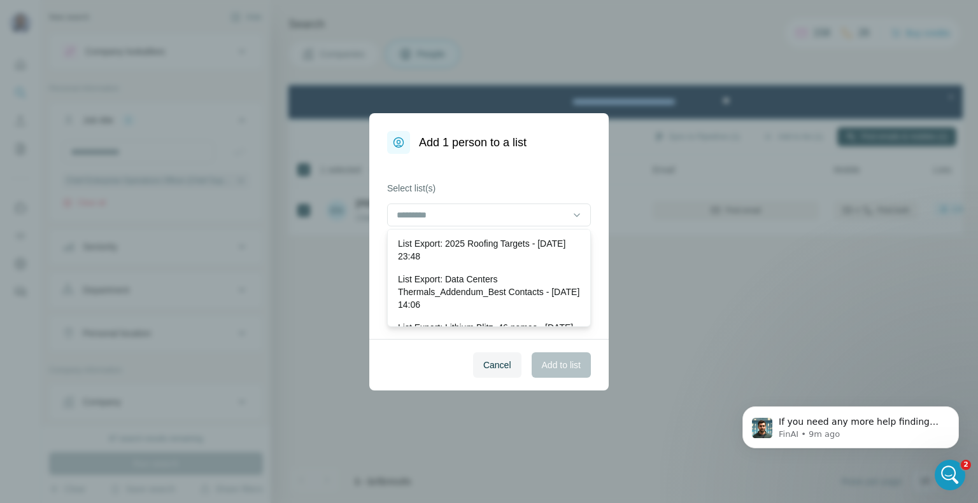
click at [485, 359] on span "Cancel" at bounding box center [497, 365] width 28 height 13
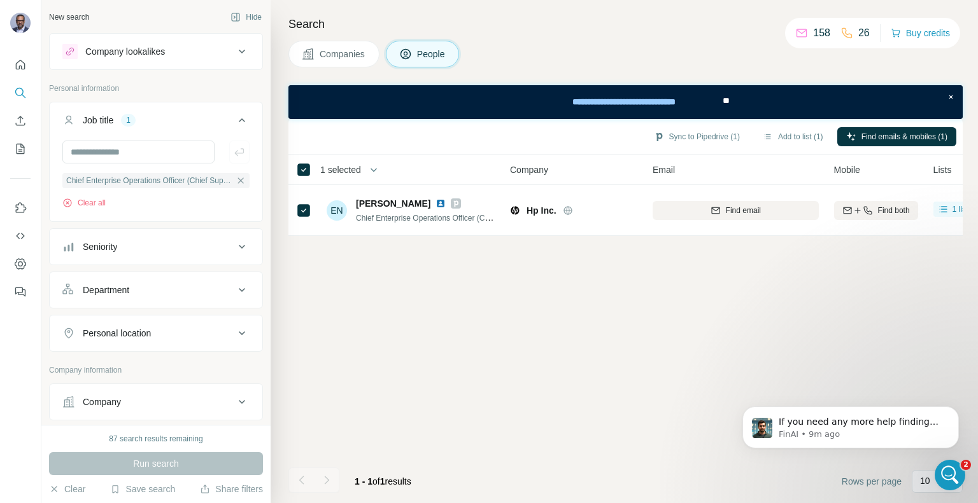
click at [692, 325] on div "Sync to Pipedrive (1) Add to list (1) Find emails & mobiles (1) 1 selected Peop…" at bounding box center [625, 311] width 674 height 384
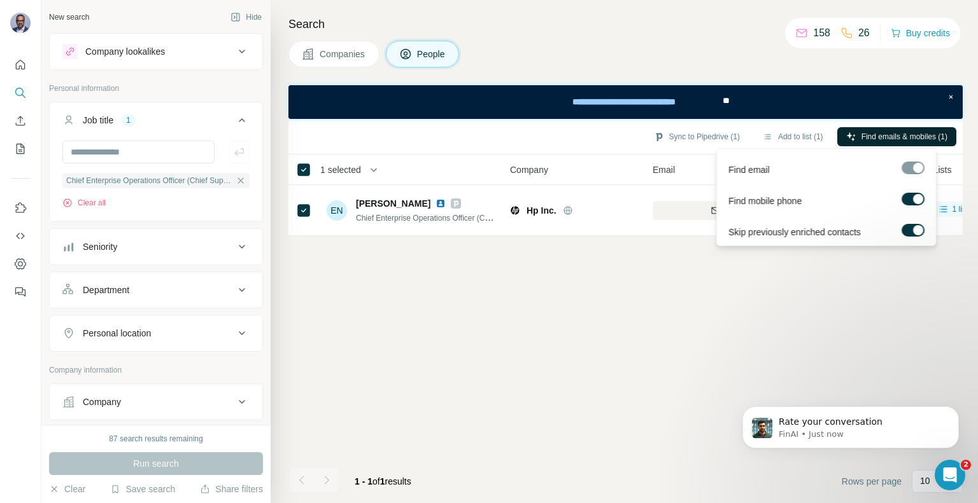
scroll to position [234, 0]
click at [909, 132] on span "Find emails & mobiles (1)" at bounding box center [904, 136] width 86 height 11
click at [711, 334] on div "Sync to Pipedrive (1) Add to list (1) Find emails & mobiles (1) 1 selected Peop…" at bounding box center [625, 311] width 674 height 384
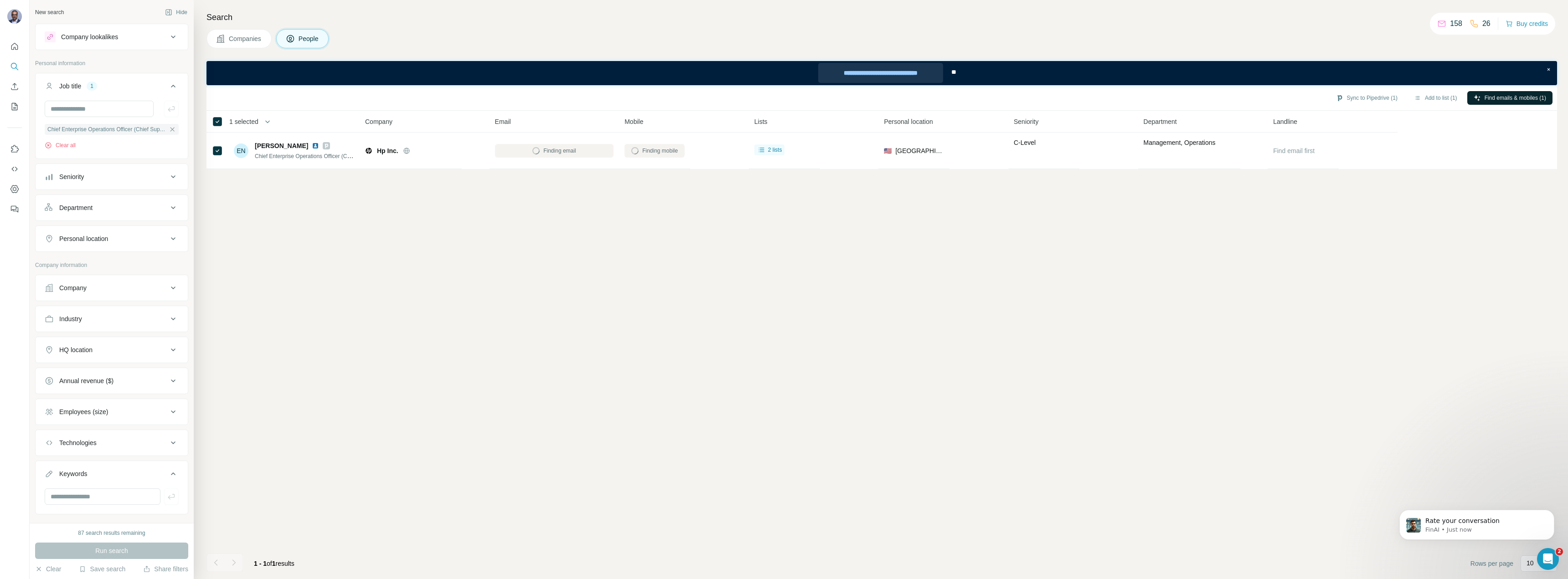
scroll to position [160, 0]
click at [700, 98] on span "Find emails & mobiles (1)" at bounding box center [1516, 97] width 62 height 8
click at [700, 339] on div "Sync to Pipedrive (1) Add to list (1) Find emails & mobiles (1) 1 selected Peop…" at bounding box center [882, 332] width 1351 height 494
click at [664, 318] on div "Sync to Pipedrive (1) Add to list (1) Find emails & mobiles (1) 1 selected Peop…" at bounding box center [882, 332] width 1351 height 494
click at [700, 345] on div "Sync to Pipedrive (1) Add to list (1) Find emails & mobiles (1) 1 selected Peop…" at bounding box center [882, 332] width 1351 height 494
